Goal: Task Accomplishment & Management: Use online tool/utility

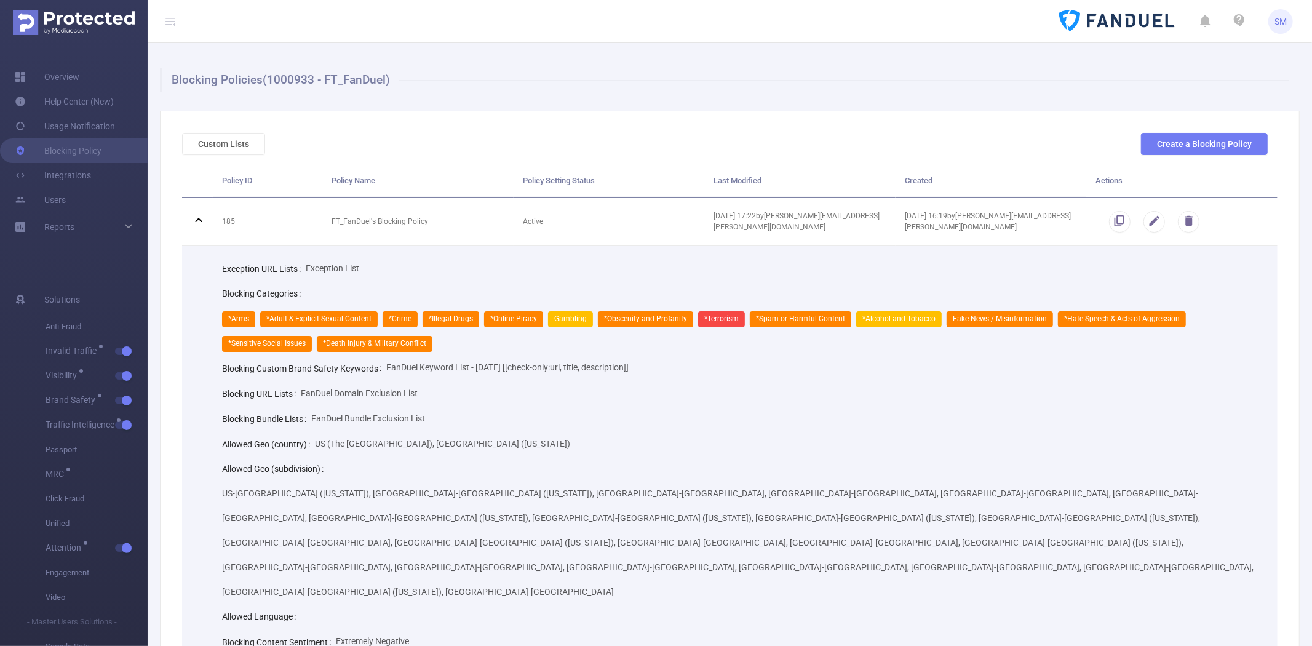
click at [822, 39] on header "SM" at bounding box center [656, 21] width 1312 height 43
click at [923, 25] on header "SM" at bounding box center [656, 21] width 1312 height 43
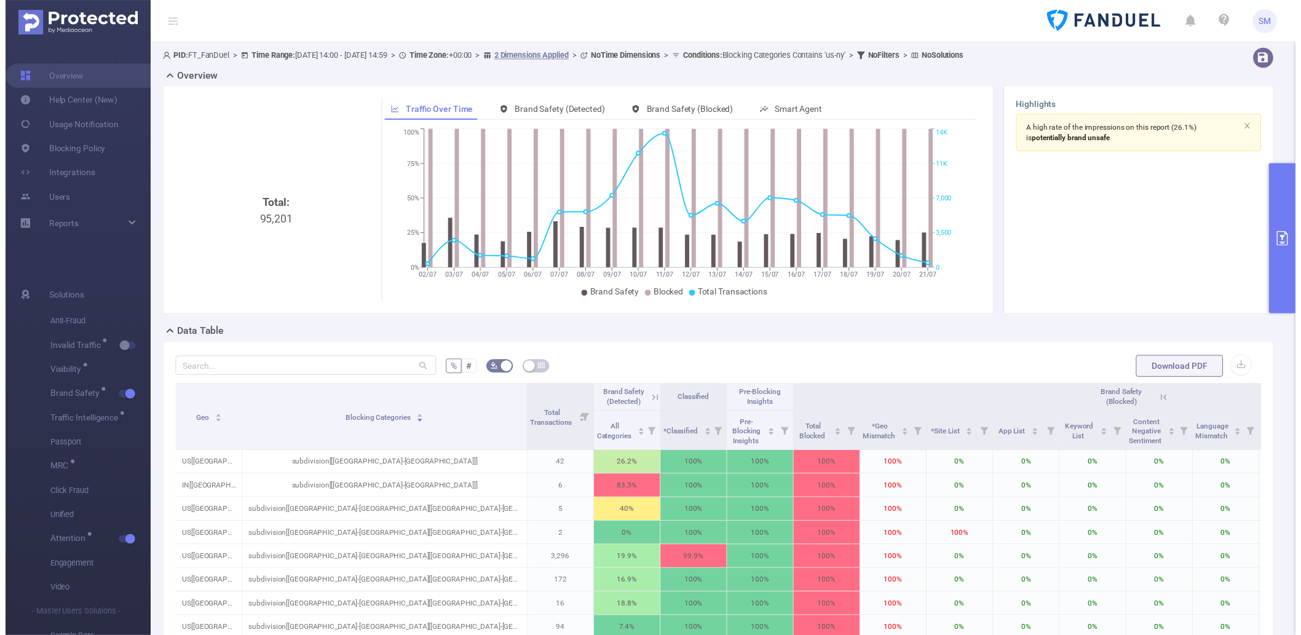
scroll to position [137, 0]
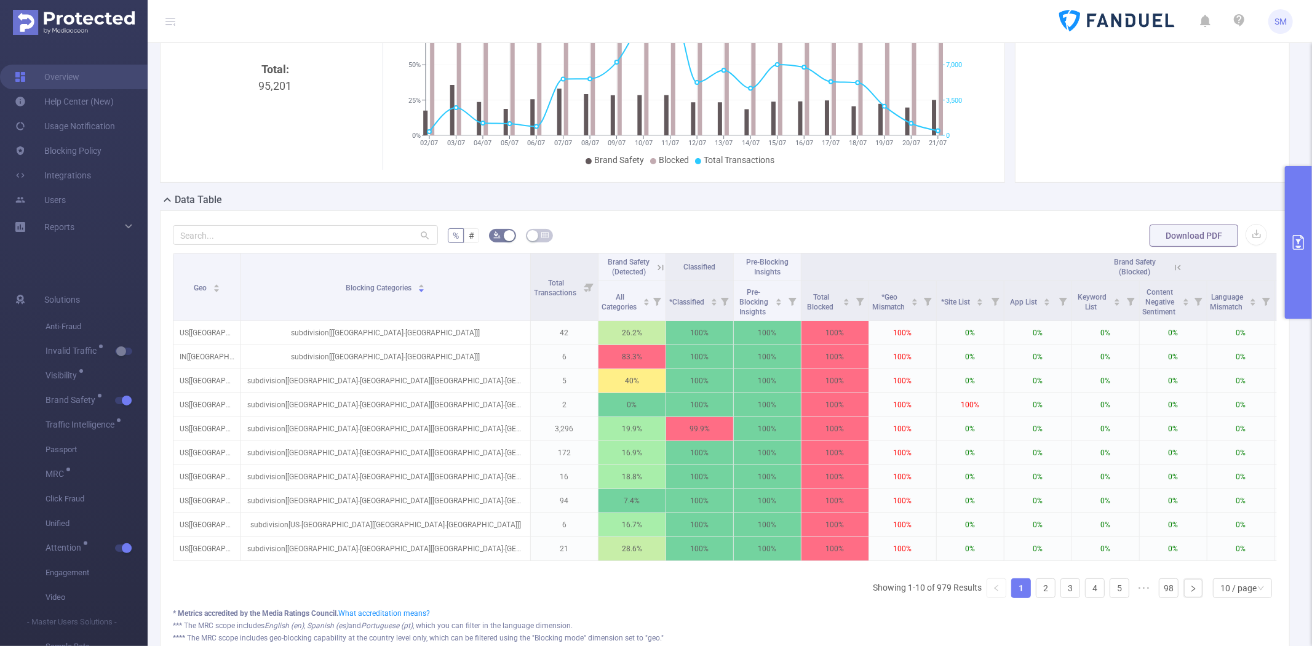
click at [1304, 191] on button "primary" at bounding box center [1298, 242] width 27 height 153
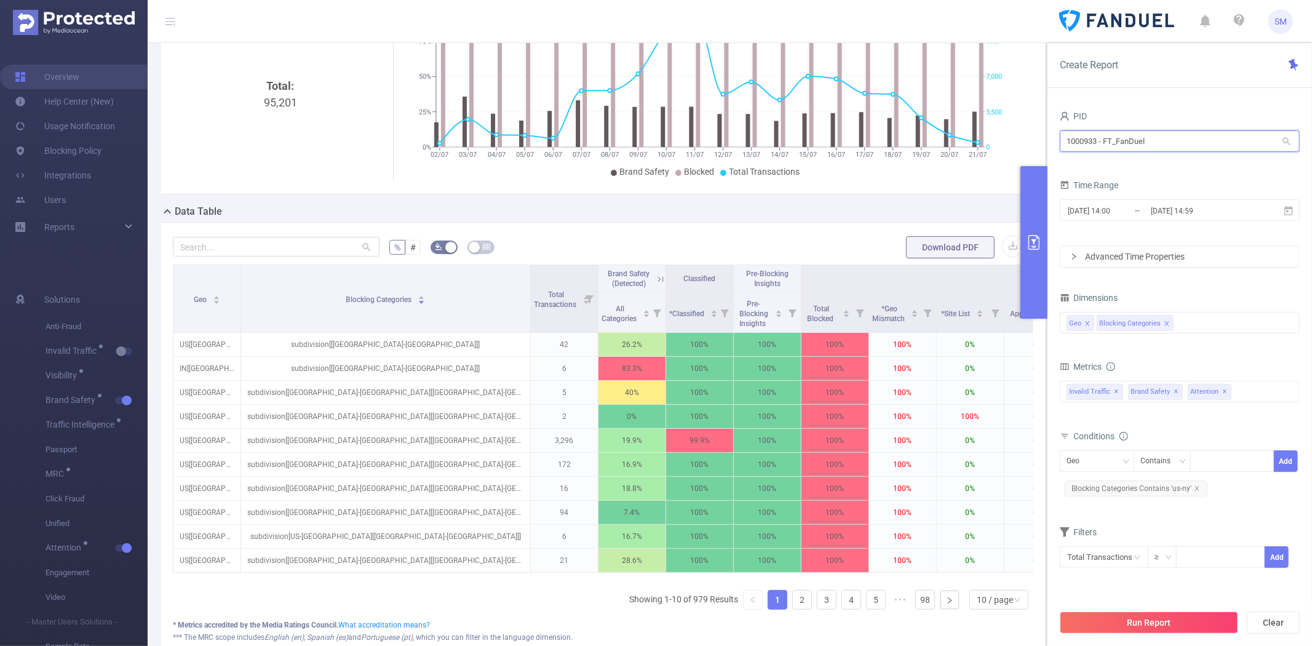
drag, startPoint x: 1040, startPoint y: 145, endPoint x: 969, endPoint y: 145, distance: 71.3
click at [969, 145] on section "PID: FT_FanDuel > Time Range: [DATE] 14:00 - [DATE] 14:59 > Time Zone: +00:00 >…" at bounding box center [730, 313] width 1164 height 812
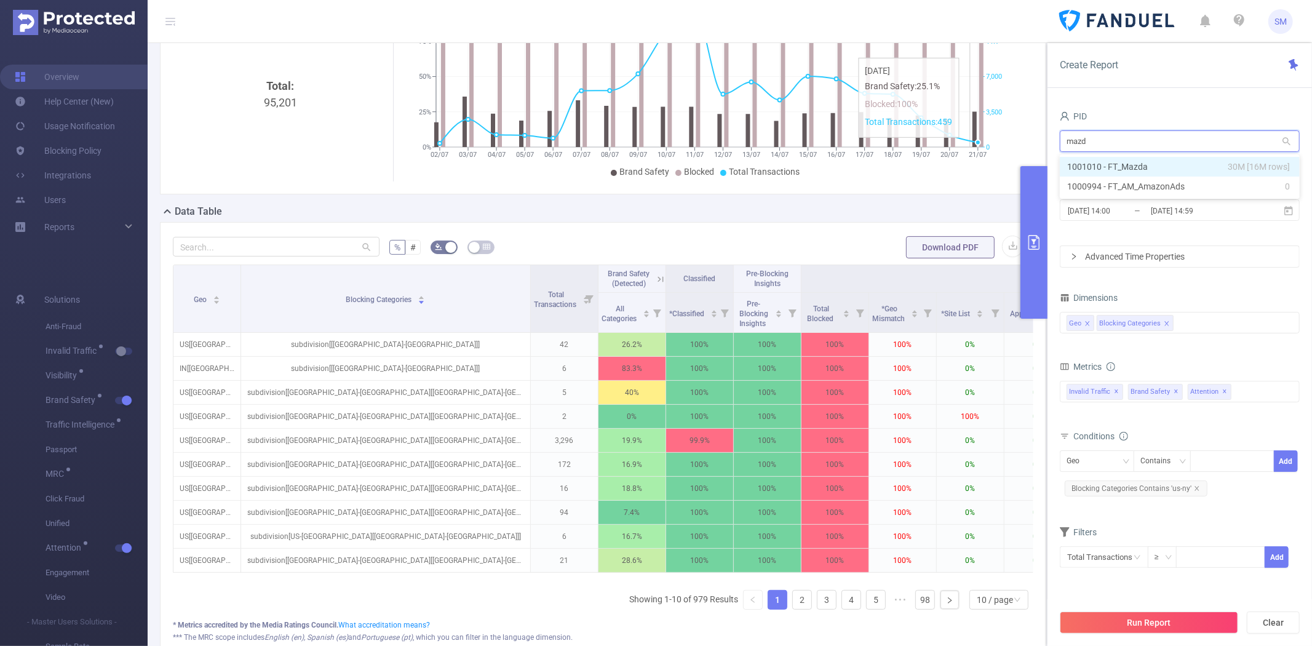
type input "mazda"
click at [1134, 163] on li "1001010 - FT_Mazda 30M [16M rows]" at bounding box center [1180, 167] width 240 height 20
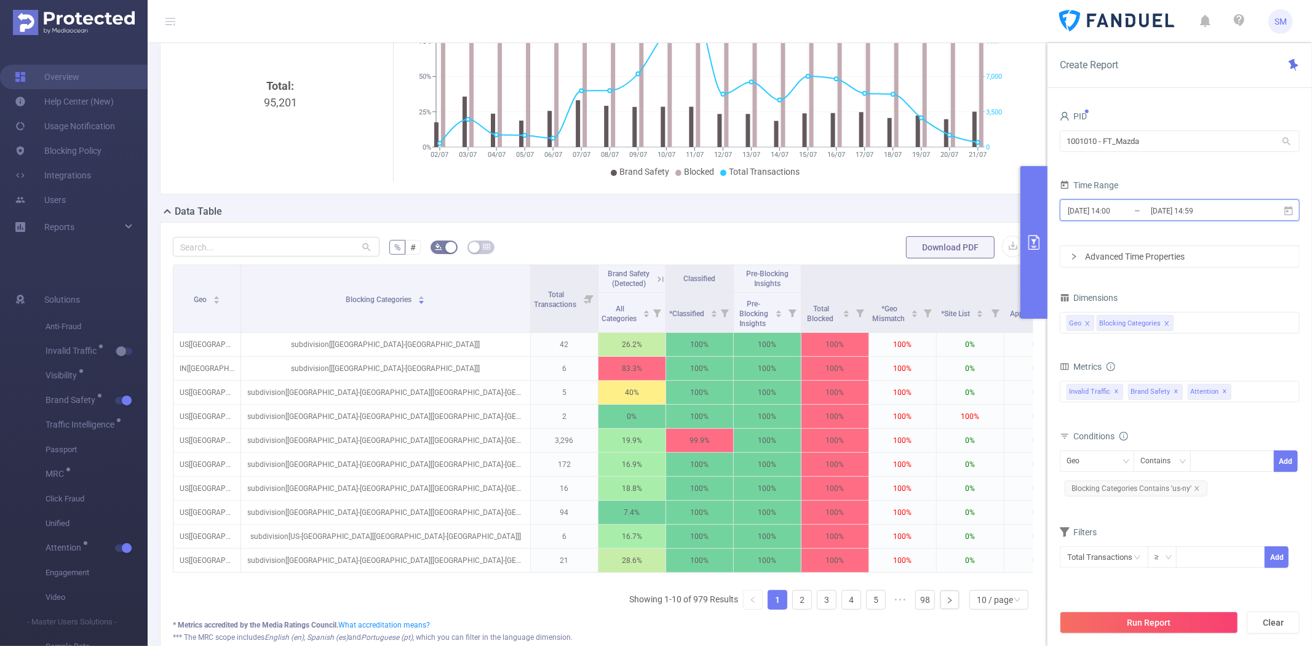
click at [1288, 207] on icon at bounding box center [1288, 209] width 9 height 9
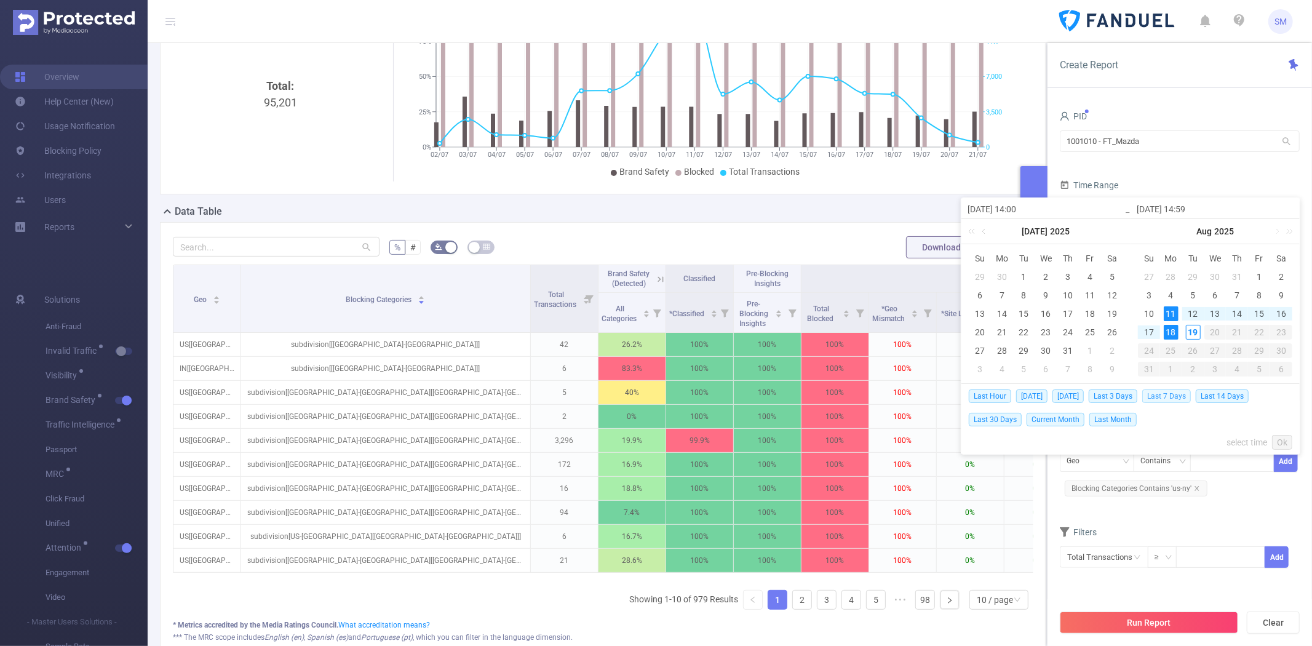
click at [1164, 396] on span "Last 7 Days" at bounding box center [1166, 396] width 49 height 14
type input "[DATE] 00:00"
type input "[DATE] 23:59"
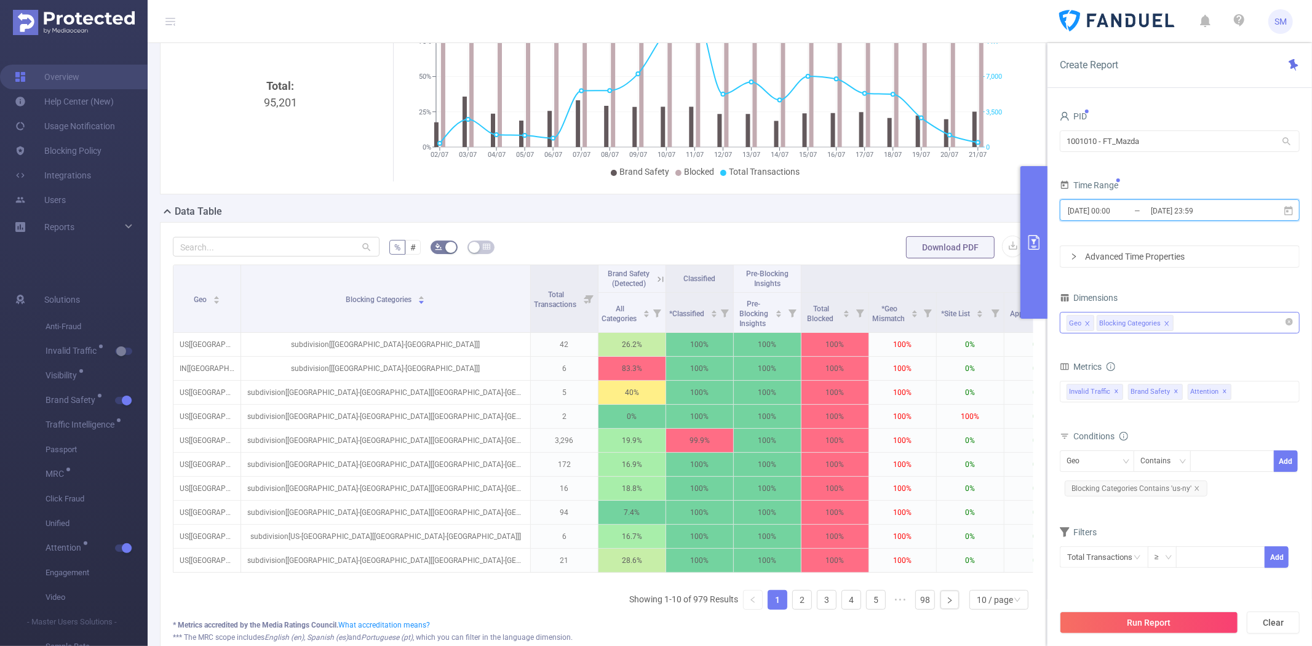
click at [1164, 323] on icon "icon: close" at bounding box center [1167, 323] width 6 height 6
click at [1198, 486] on span "Blocking Categories Contains 'us-ny'" at bounding box center [1136, 488] width 143 height 16
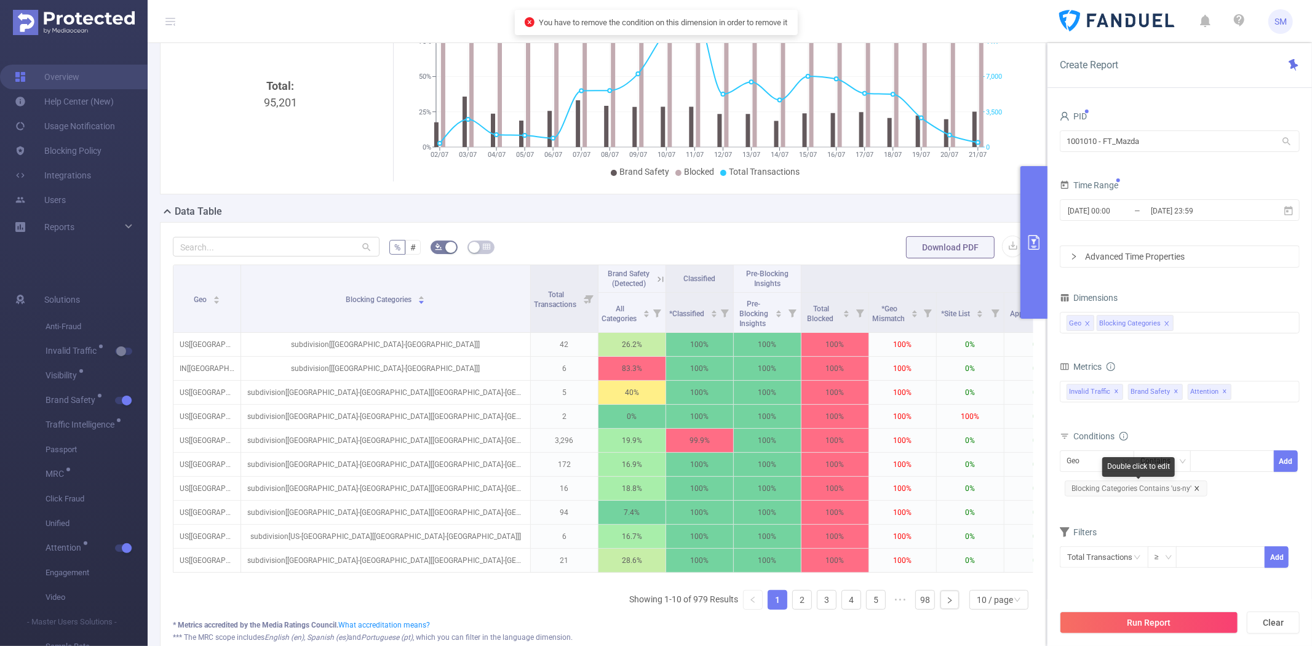
click at [1194, 488] on icon "icon: close" at bounding box center [1197, 488] width 6 height 6
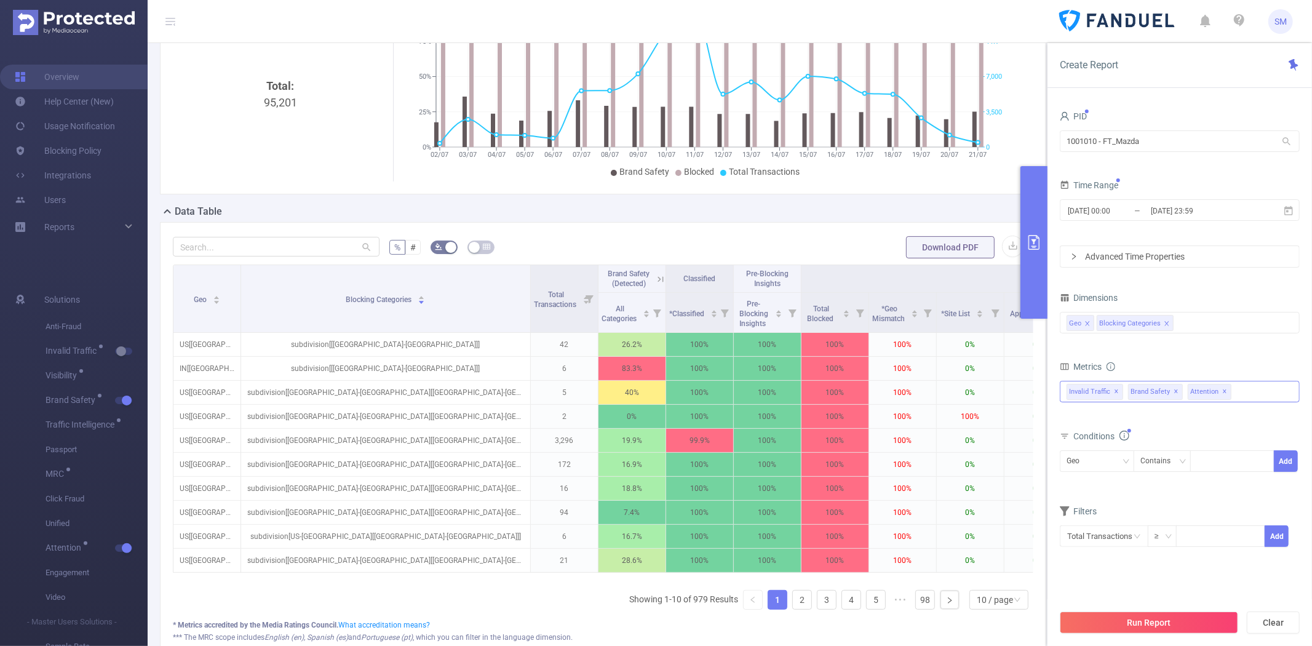
click at [1223, 391] on span "✕" at bounding box center [1225, 391] width 5 height 15
click at [1114, 391] on span "✕" at bounding box center [1116, 391] width 5 height 15
click at [1201, 324] on div "Geo Blocking Categories" at bounding box center [1179, 322] width 226 height 20
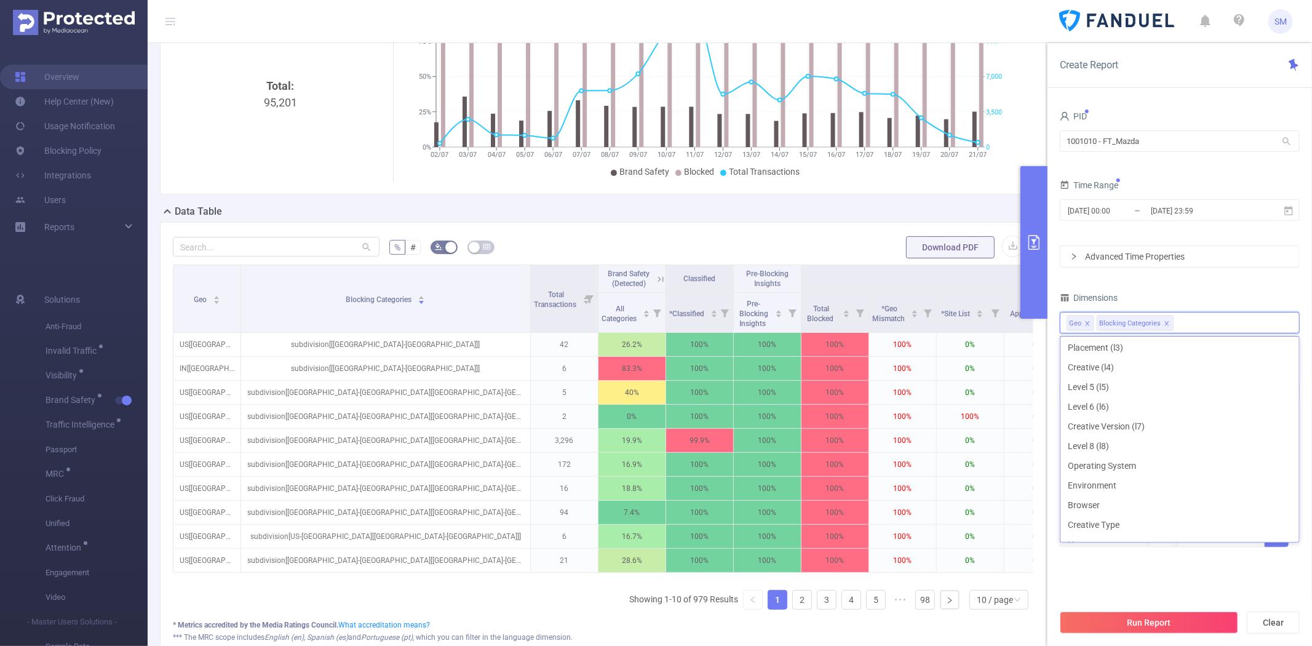
scroll to position [0, 0]
click at [1085, 321] on icon "icon: close" at bounding box center [1087, 323] width 6 height 6
click at [1130, 322] on li "Blocking Categories" at bounding box center [1104, 323] width 77 height 16
click at [1133, 322] on icon "icon: close" at bounding box center [1136, 323] width 6 height 6
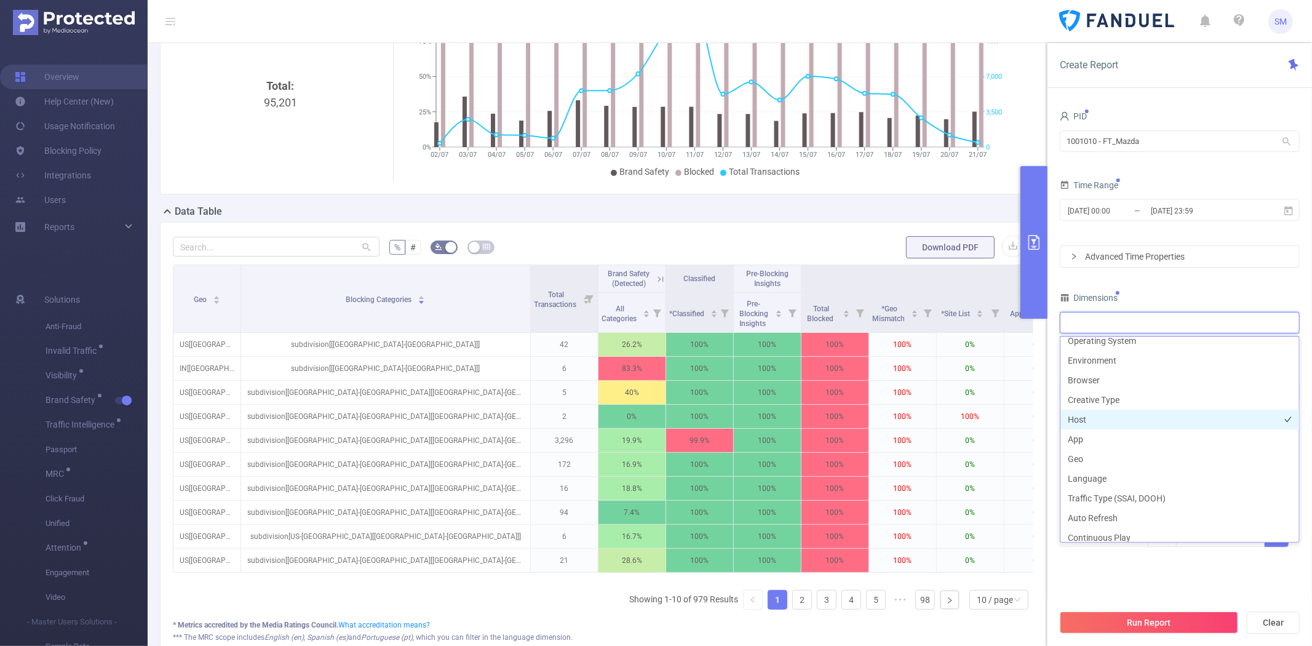
click at [1144, 427] on li "Host" at bounding box center [1179, 420] width 239 height 20
click at [1140, 435] on li "App" at bounding box center [1179, 439] width 239 height 20
click at [1132, 616] on button "Run Report" at bounding box center [1149, 622] width 178 height 22
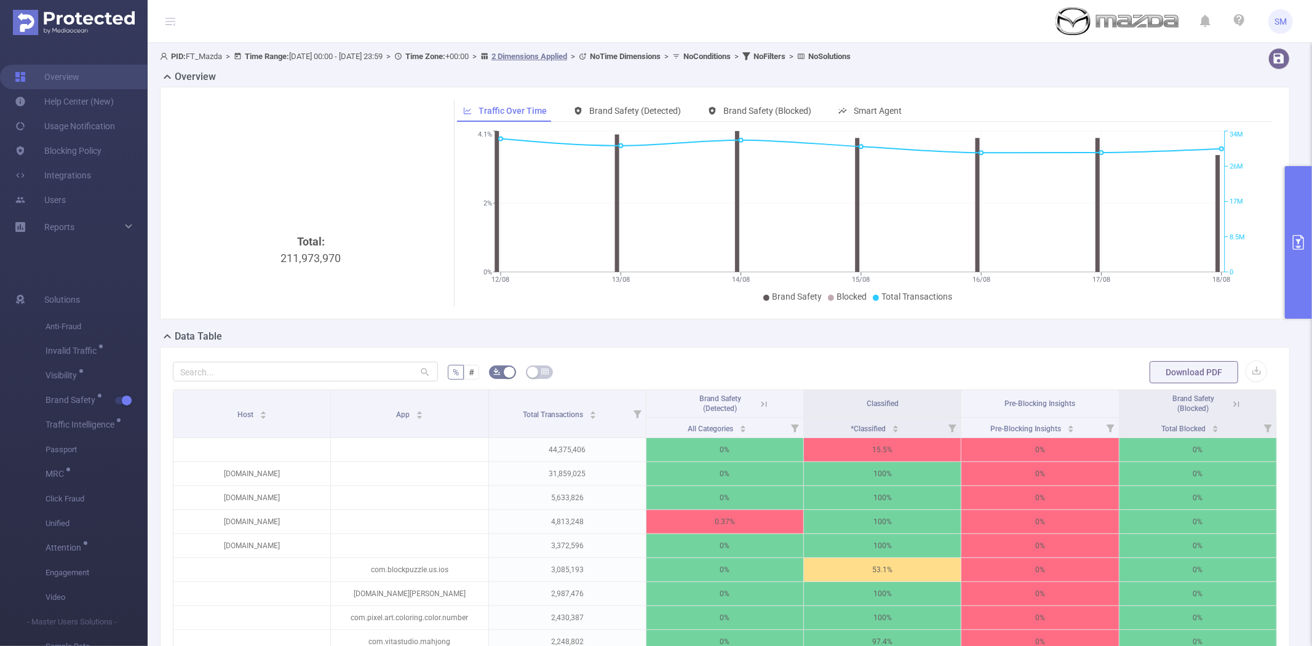
click at [1239, 332] on div "Data Table" at bounding box center [730, 337] width 1140 height 17
click at [1295, 224] on button "primary" at bounding box center [1298, 242] width 27 height 153
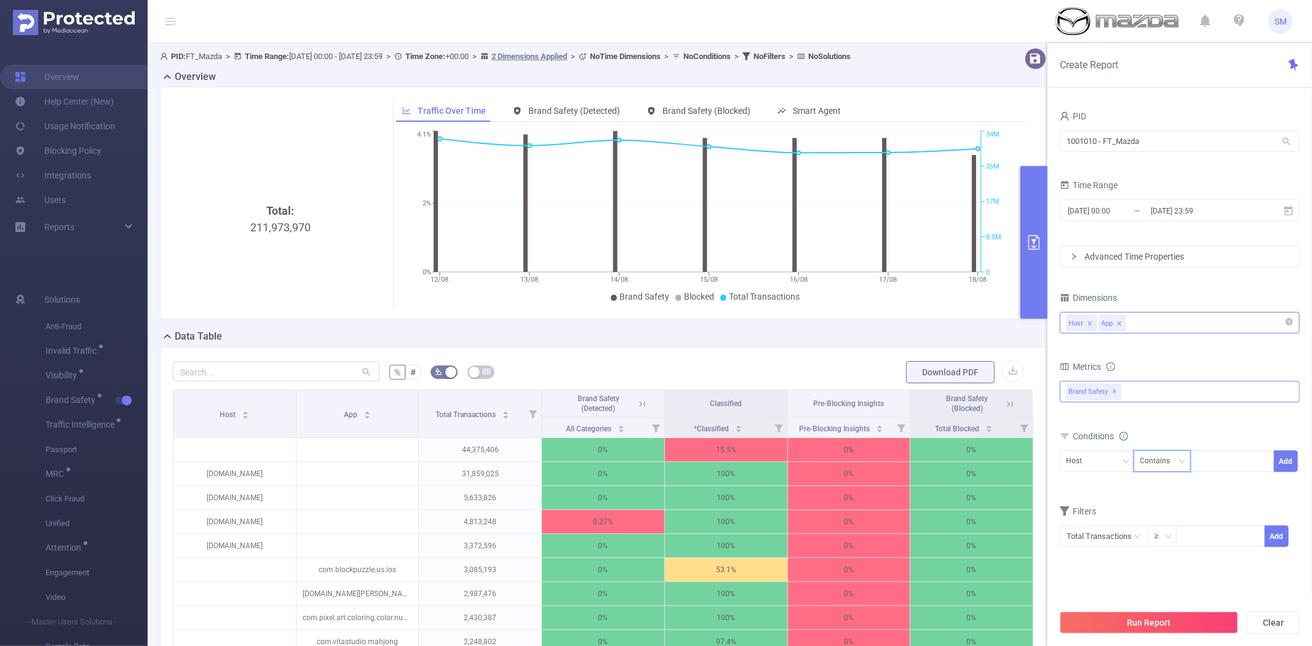
click at [1164, 460] on div "Contains" at bounding box center [1159, 461] width 39 height 20
click at [1159, 524] on li "Is Not" at bounding box center [1174, 526] width 82 height 20
click at [1210, 461] on div at bounding box center [1232, 461] width 71 height 20
click at [1279, 456] on button "Add" at bounding box center [1286, 461] width 24 height 22
click at [1248, 462] on div at bounding box center [1232, 461] width 71 height 20
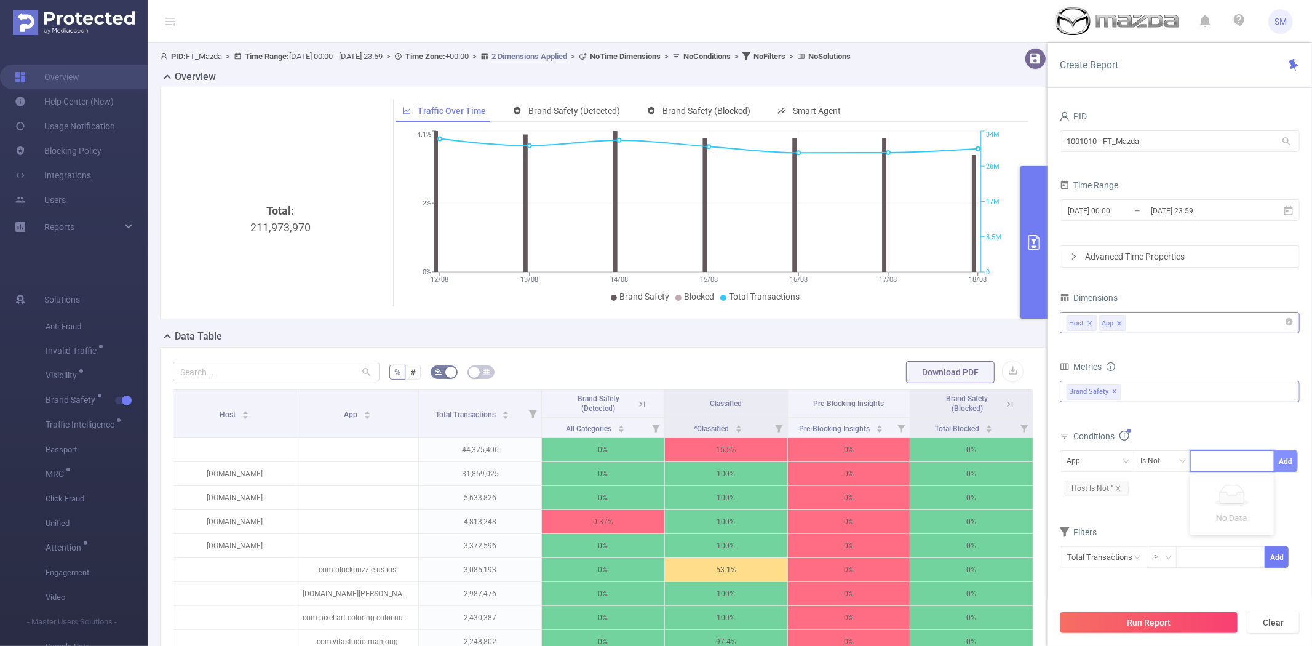
click at [1282, 459] on button "Add" at bounding box center [1286, 461] width 24 height 22
click at [1162, 622] on button "Run Report" at bounding box center [1149, 622] width 178 height 22
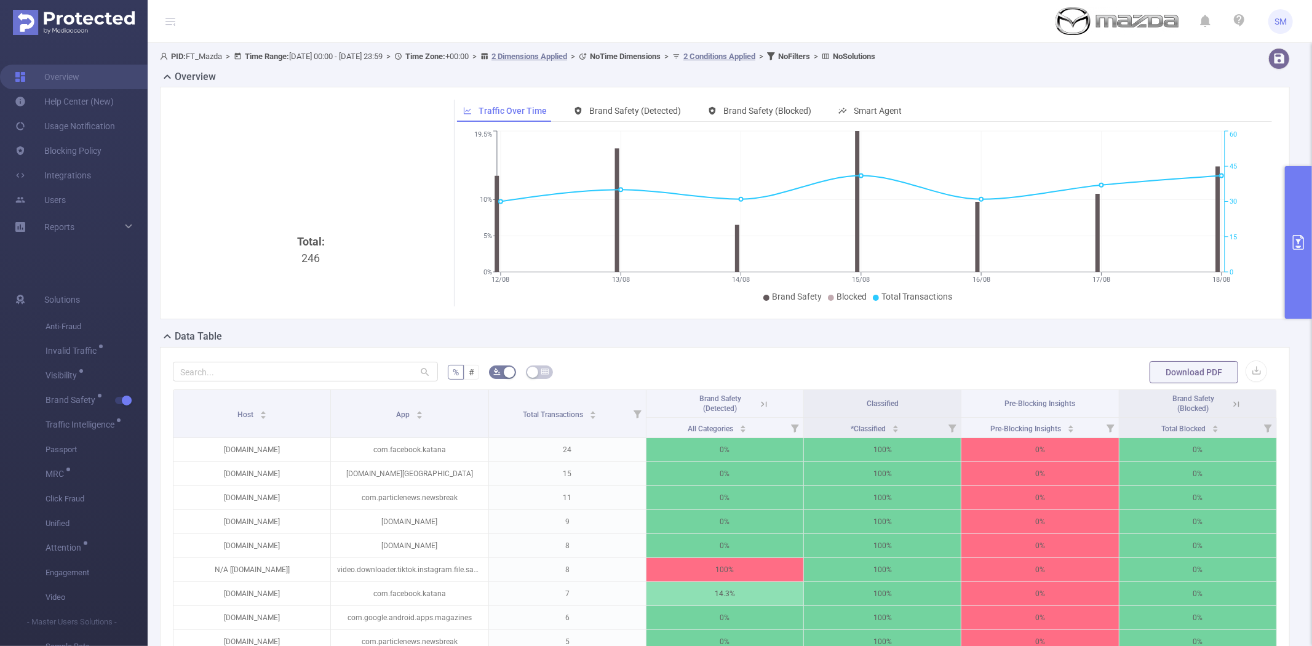
click at [1307, 188] on button "primary" at bounding box center [1298, 242] width 27 height 153
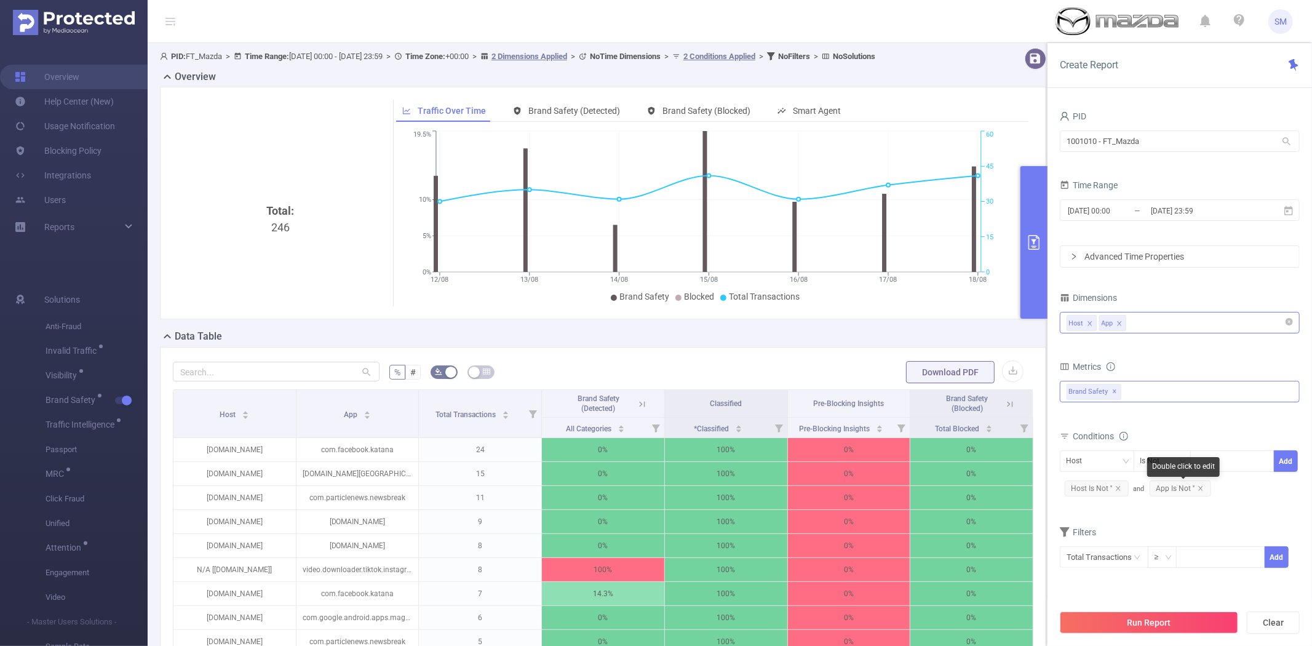
click at [1204, 484] on span "App Is Not ''" at bounding box center [1180, 488] width 62 height 16
click at [1118, 488] on icon "icon: close" at bounding box center [1118, 488] width 4 height 4
click at [1118, 488] on span "App Is Not ''" at bounding box center [1096, 488] width 62 height 16
click at [1116, 488] on icon "icon: close" at bounding box center [1115, 488] width 4 height 4
click at [1134, 603] on div "Run Report Clear" at bounding box center [1179, 622] width 264 height 47
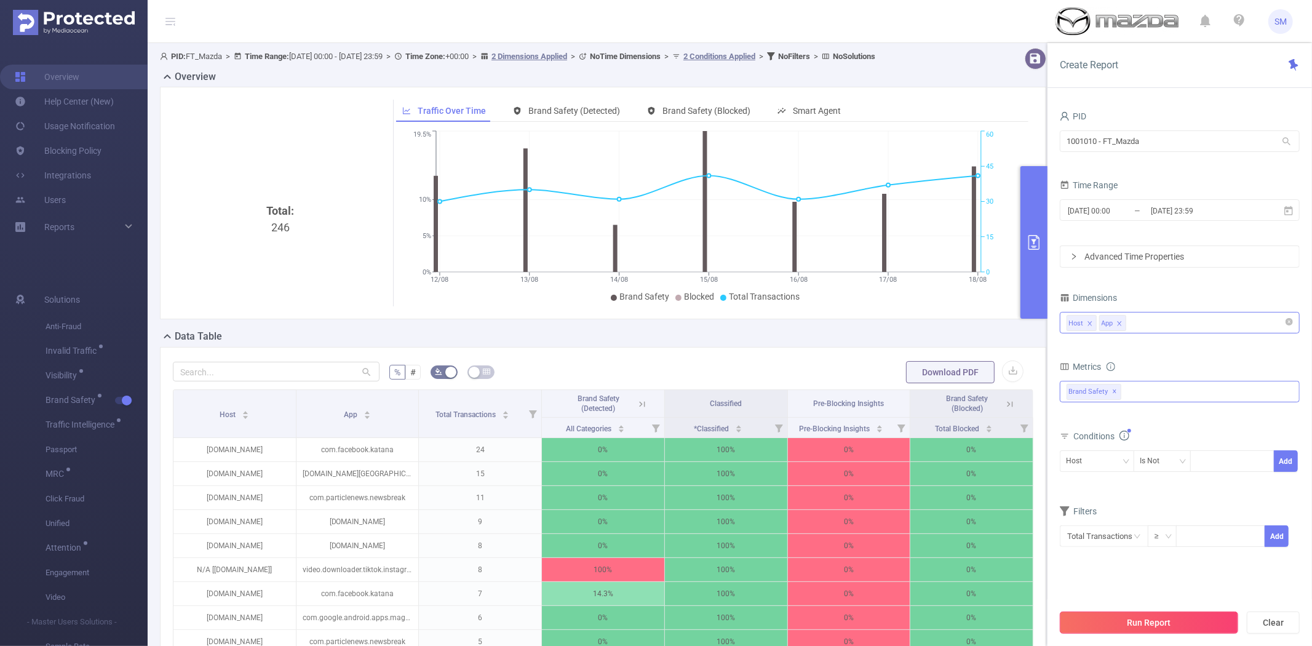
click at [1132, 613] on button "Run Report" at bounding box center [1149, 622] width 178 height 22
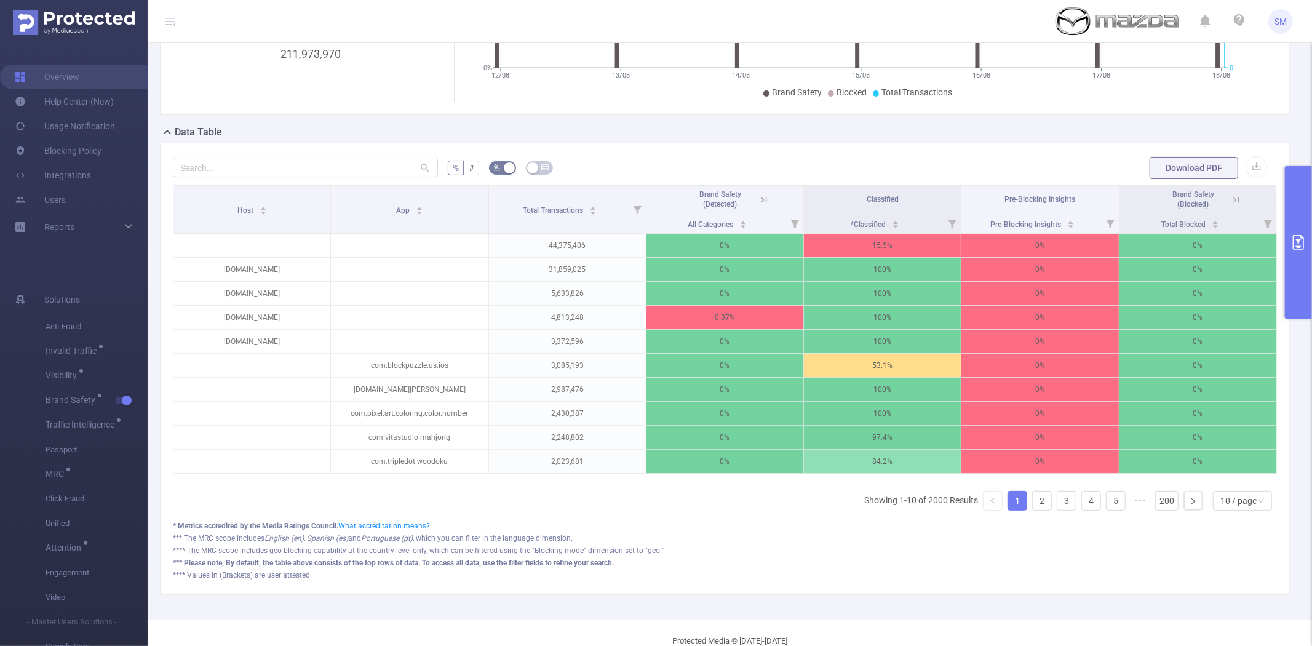
scroll to position [205, 0]
click at [696, 223] on span "All Categories" at bounding box center [711, 224] width 47 height 9
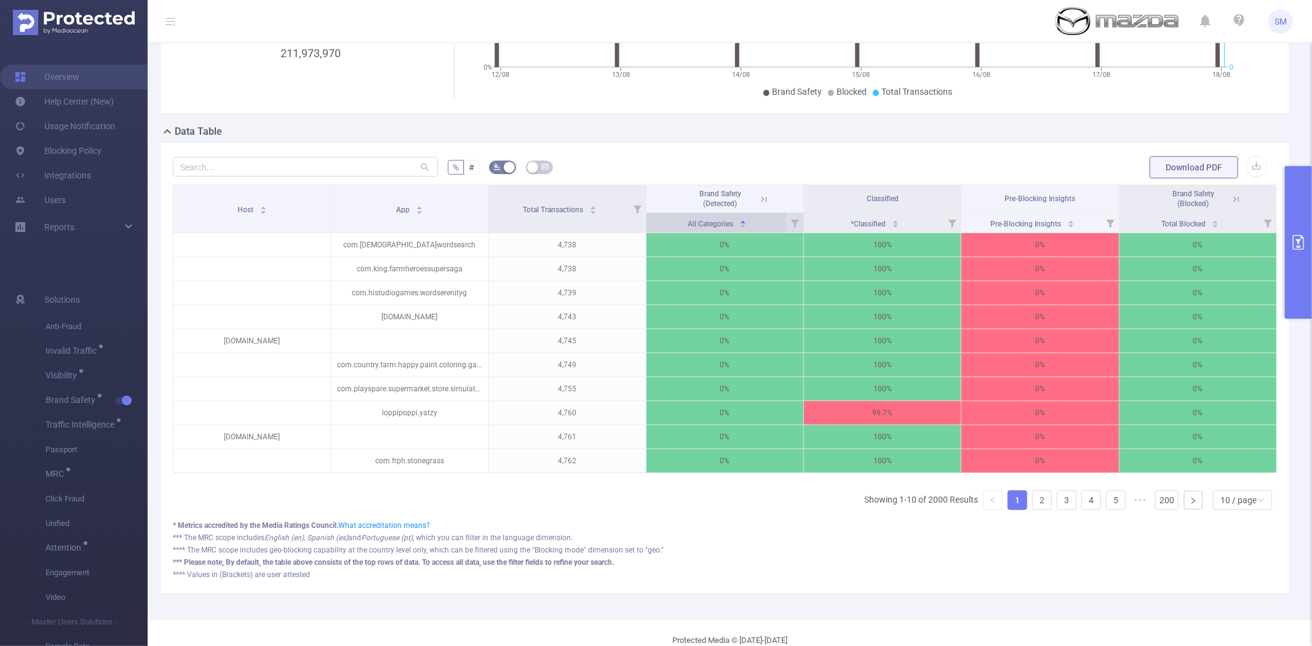
click at [696, 223] on span "All Categories" at bounding box center [711, 224] width 47 height 9
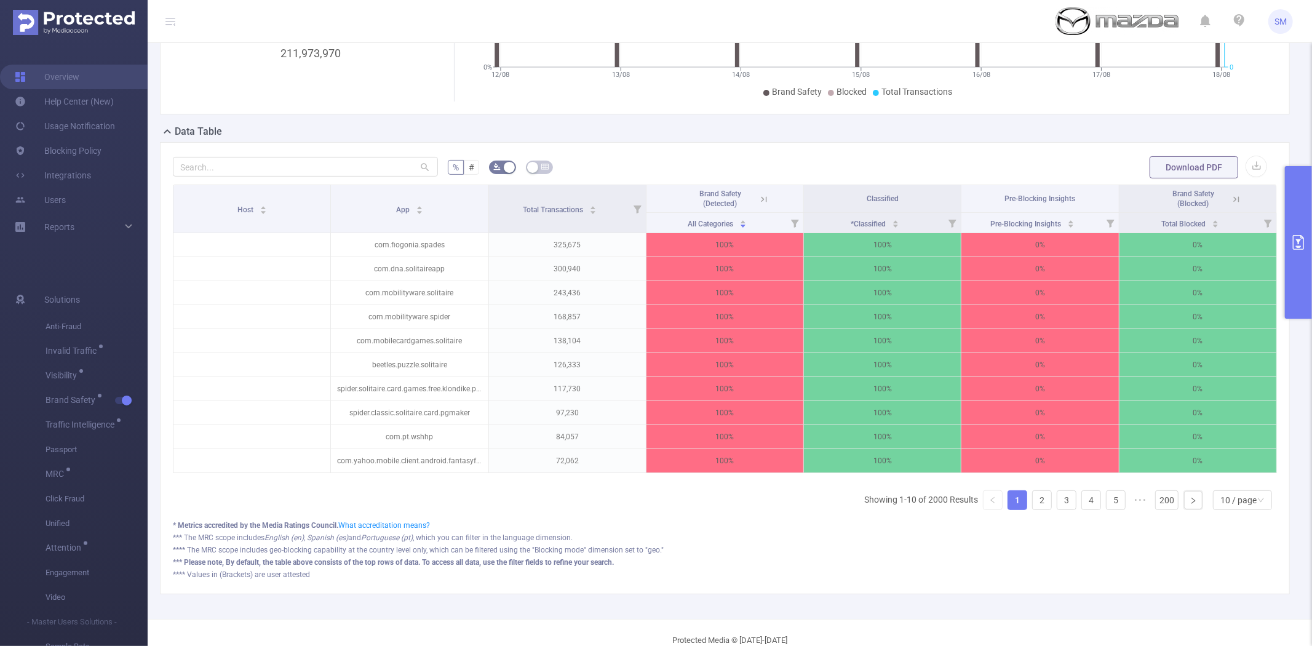
click at [758, 199] on icon at bounding box center [763, 199] width 11 height 11
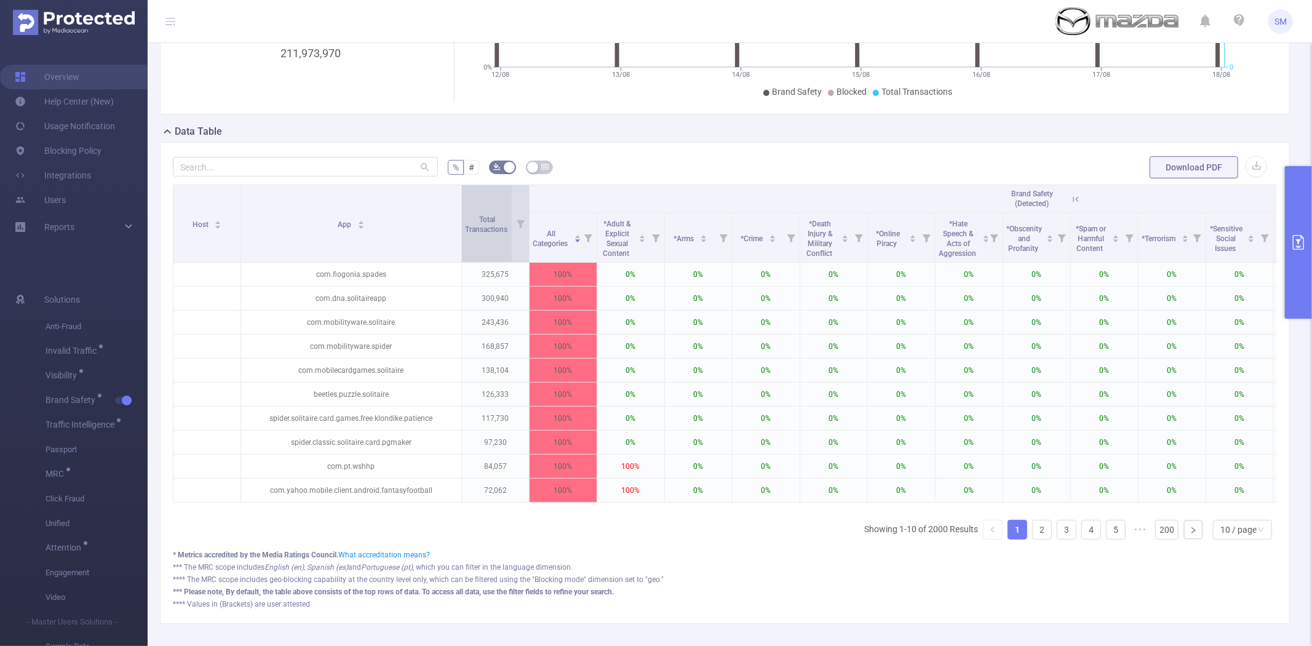
drag, startPoint x: 308, startPoint y: 205, endPoint x: 461, endPoint y: 205, distance: 153.1
click at [461, 205] on span at bounding box center [461, 223] width 6 height 77
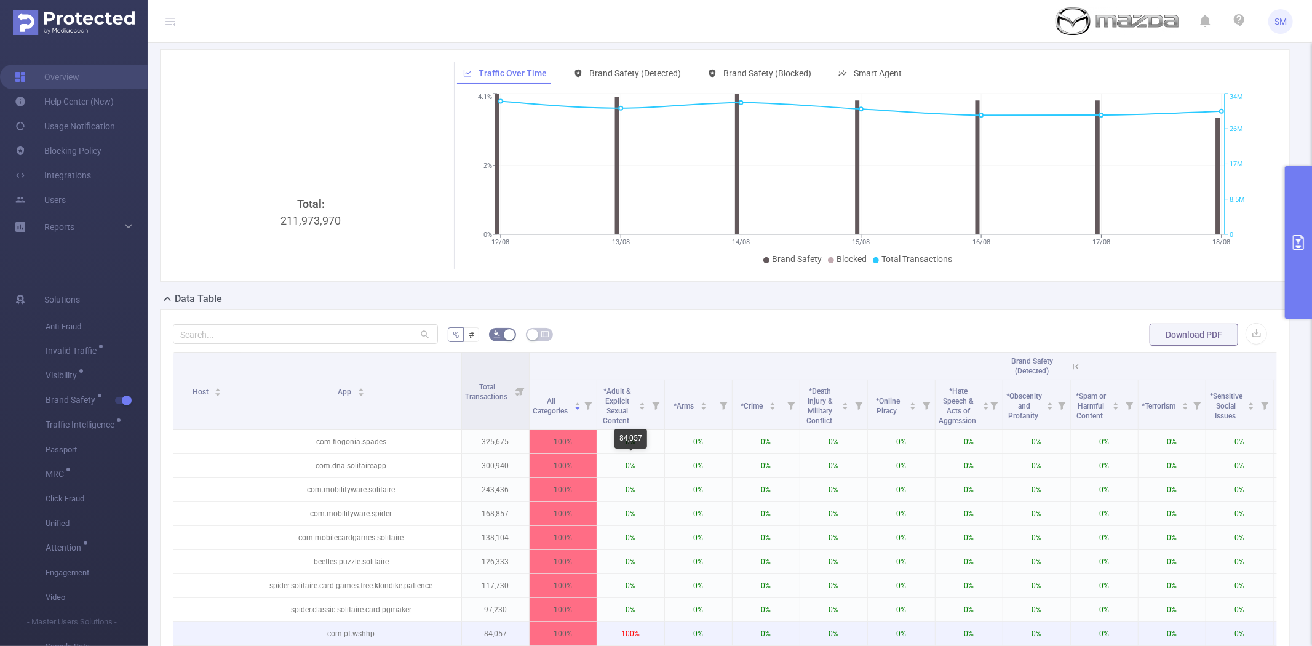
scroll to position [0, 0]
